Goal: Task Accomplishment & Management: Use online tool/utility

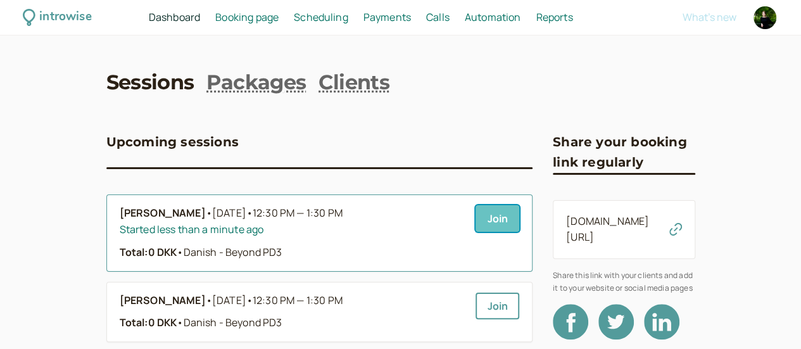
click at [476, 224] on link "Join" at bounding box center [498, 218] width 44 height 27
click at [126, 211] on b "[PERSON_NAME]" at bounding box center [163, 213] width 86 height 16
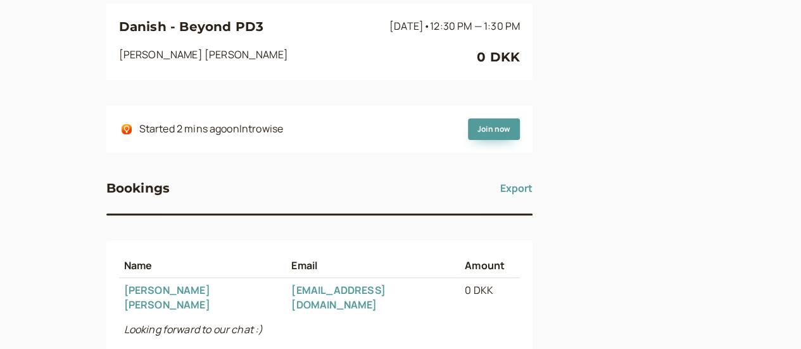
scroll to position [146, 0]
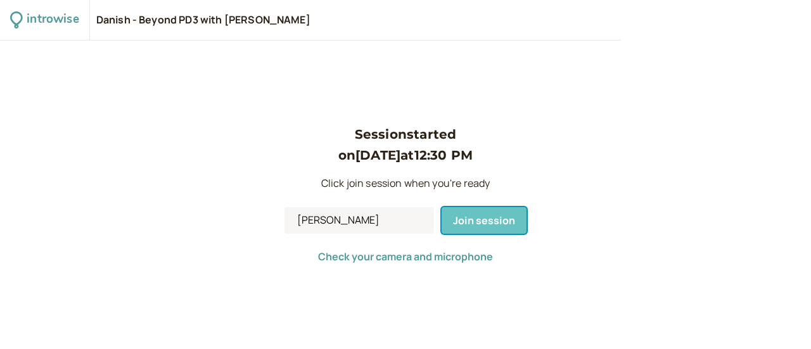
click at [513, 220] on button "Join session" at bounding box center [483, 220] width 85 height 27
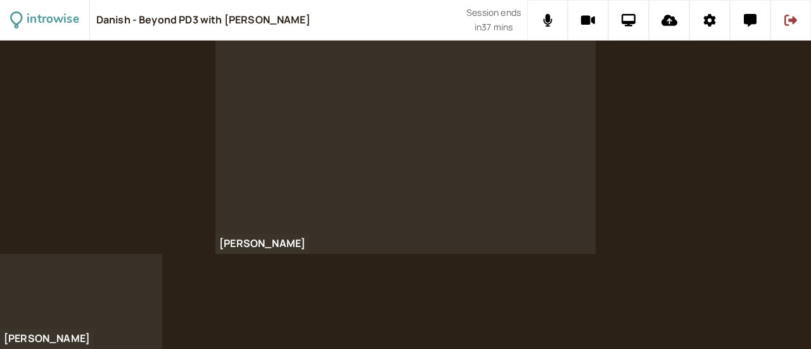
click at [810, 213] on div "[PERSON_NAME]" at bounding box center [405, 147] width 811 height 213
click at [629, 18] on icon at bounding box center [628, 20] width 15 height 13
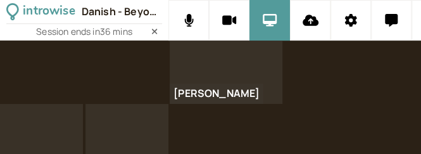
drag, startPoint x: 424, startPoint y: 161, endPoint x: 383, endPoint y: 179, distance: 44.8
click at [383, 154] on html "introwise Danish - Beyond PD3 with Daniela Hummelgren Session ends in 36 mins J…" at bounding box center [210, 77] width 421 height 154
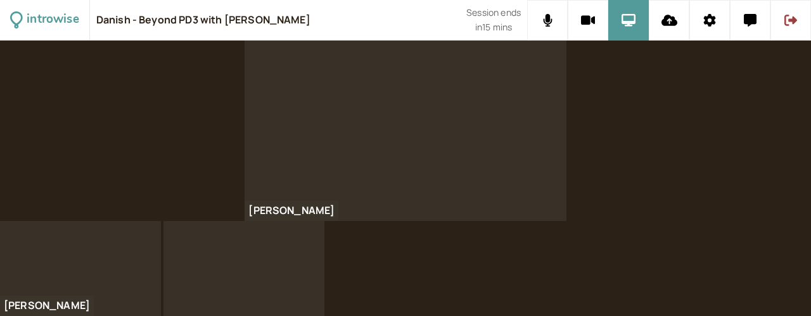
click at [698, 182] on div "[PERSON_NAME]" at bounding box center [405, 131] width 811 height 180
click at [740, 123] on div "[PERSON_NAME]" at bounding box center [405, 131] width 811 height 180
click at [795, 26] on button at bounding box center [790, 20] width 41 height 41
